Goal: Information Seeking & Learning: Learn about a topic

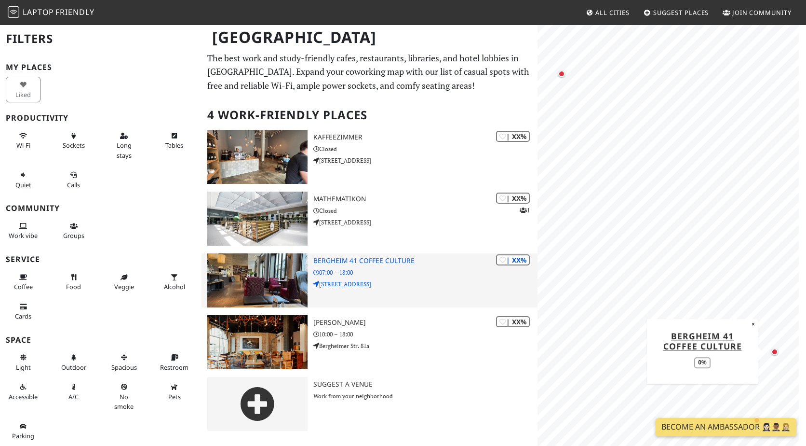
click at [336, 262] on h3 "Bergheim 41 coffee culture" at bounding box center [425, 261] width 224 height 8
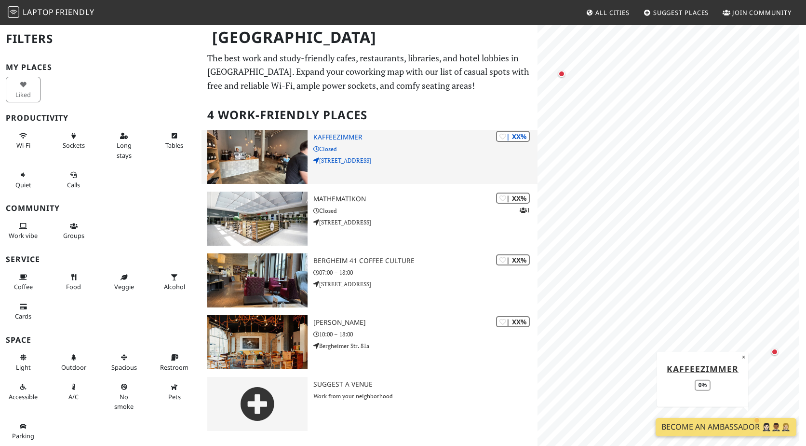
click at [280, 150] on img at bounding box center [257, 157] width 100 height 54
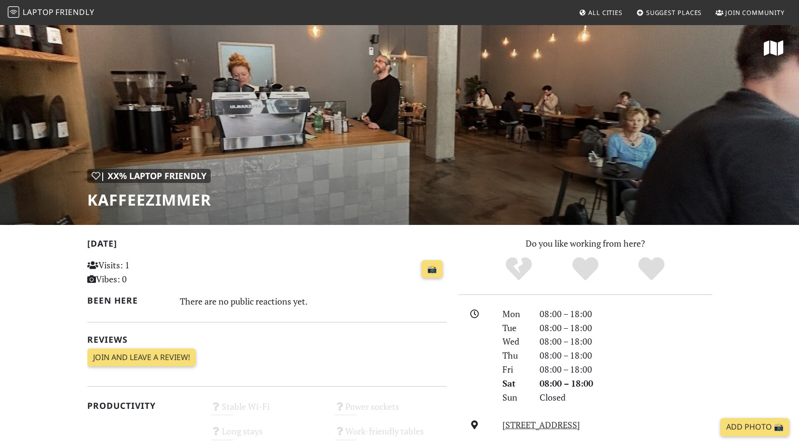
scroll to position [48, 0]
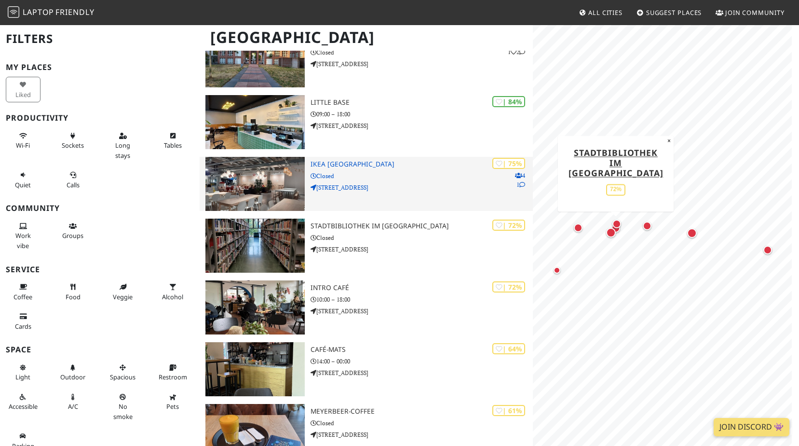
scroll to position [193, 0]
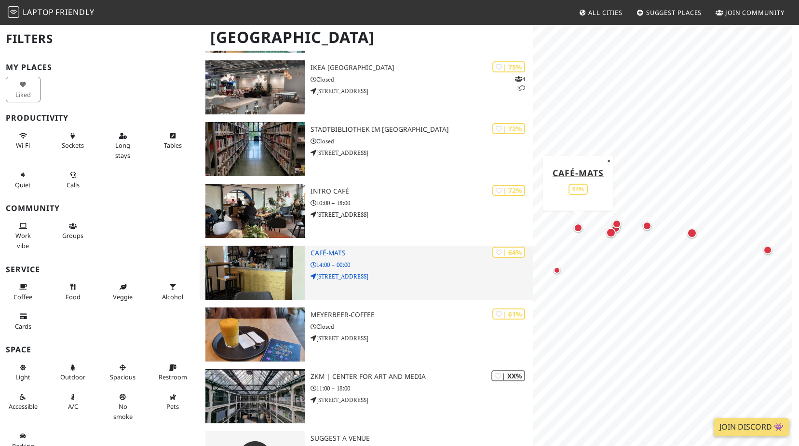
click at [344, 258] on div "| 64% café-mats 14:00 – 00:00 Leopoldstraße 7" at bounding box center [422, 272] width 222 height 54
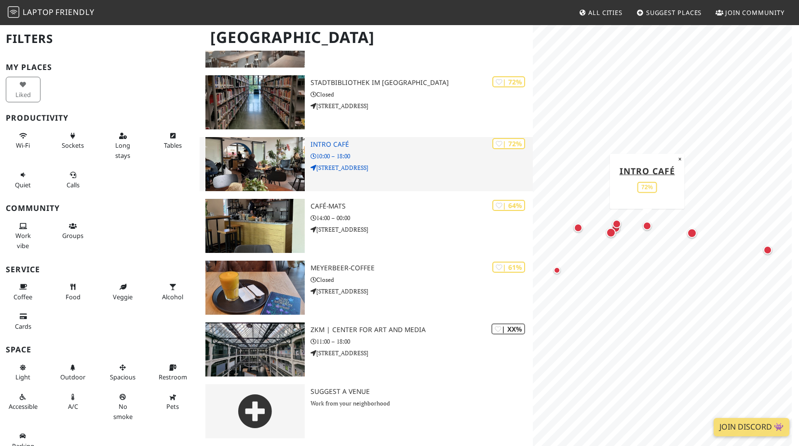
scroll to position [0, 0]
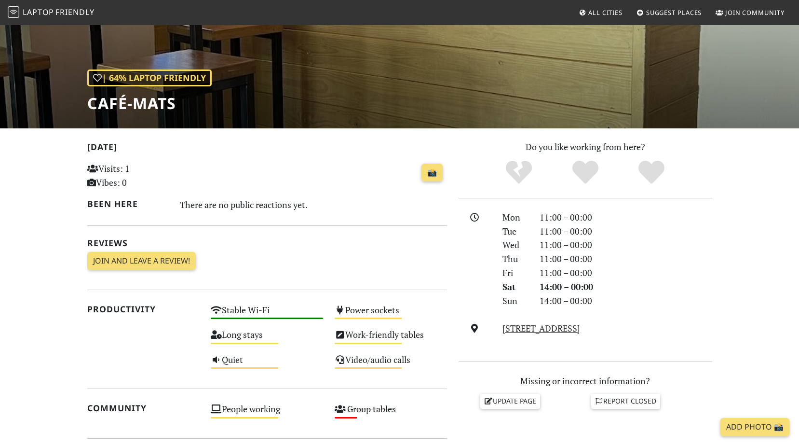
scroll to position [193, 0]
